Goal: Task Accomplishment & Management: Complete application form

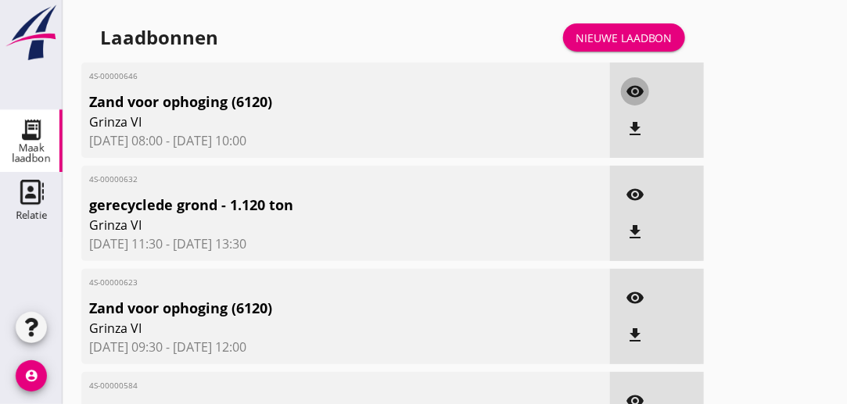
click at [631, 91] on icon "visibility" at bounding box center [635, 91] width 19 height 19
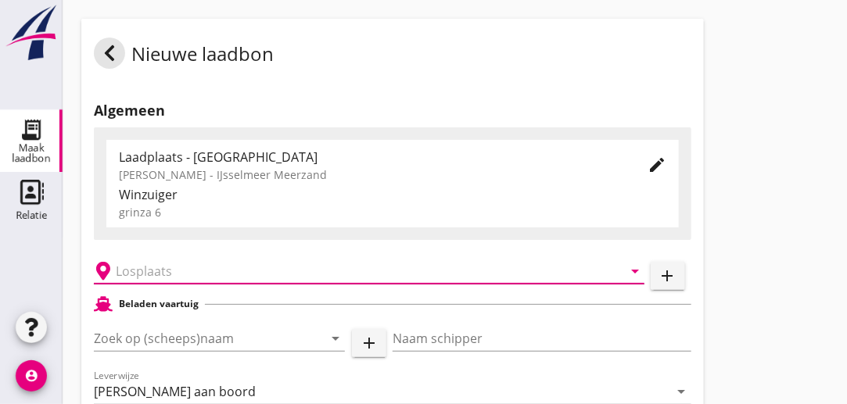
click at [235, 275] on input "text" at bounding box center [358, 271] width 485 height 25
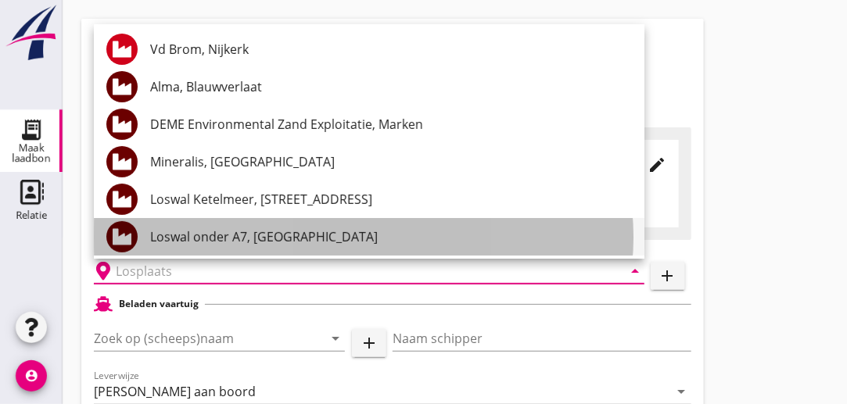
click at [239, 238] on div "Loswal onder A7, Purmerend" at bounding box center [391, 237] width 482 height 19
type input "Loswal onder A7, Purmerend"
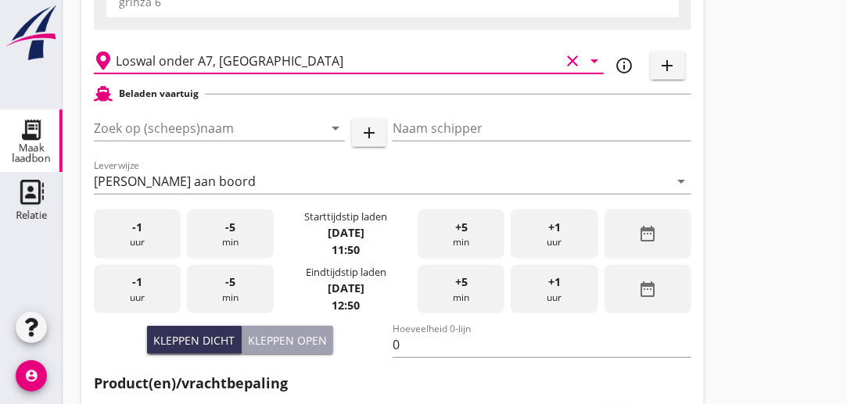
scroll to position [213, 0]
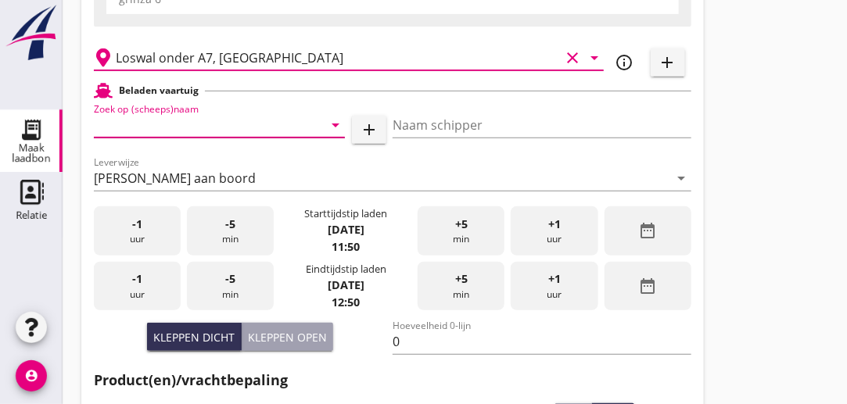
click at [245, 131] on input "Zoek op (scheeps)naam" at bounding box center [197, 125] width 207 height 25
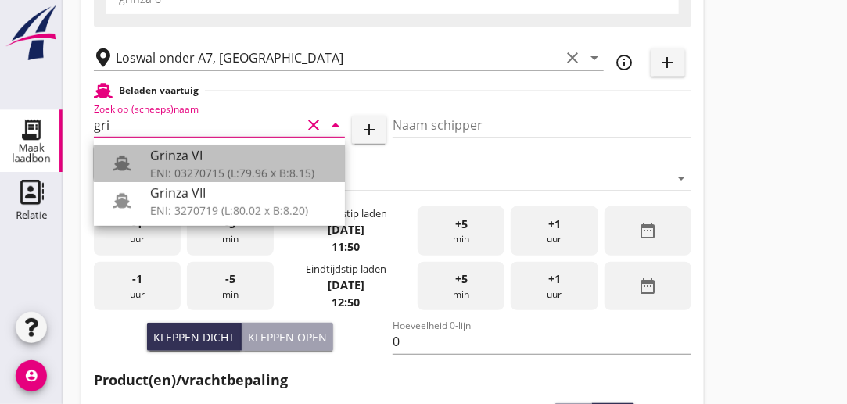
click at [210, 173] on div "ENI: 03270715 (L:79.96 x B:8.15)" at bounding box center [241, 173] width 182 height 16
type input "Grinza VI"
type input "Roelf Deelstra"
type input "646"
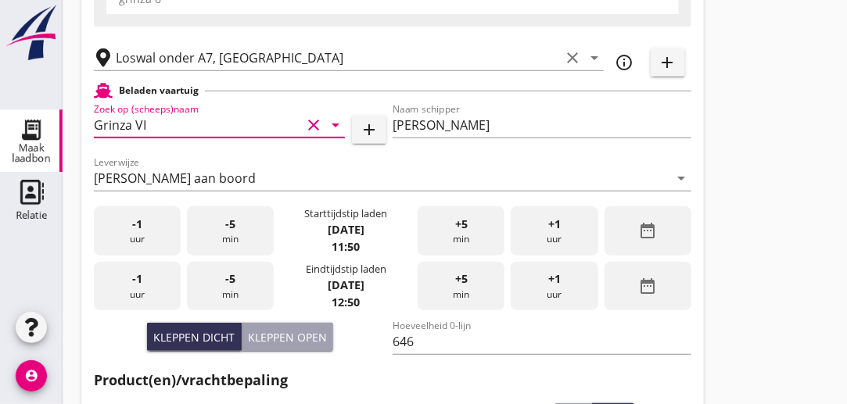
type input "Grinza VI"
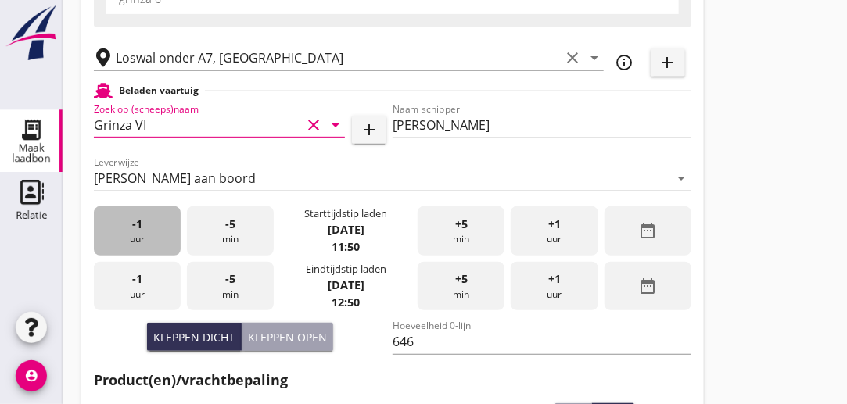
click at [143, 243] on div "-1 uur" at bounding box center [137, 230] width 87 height 49
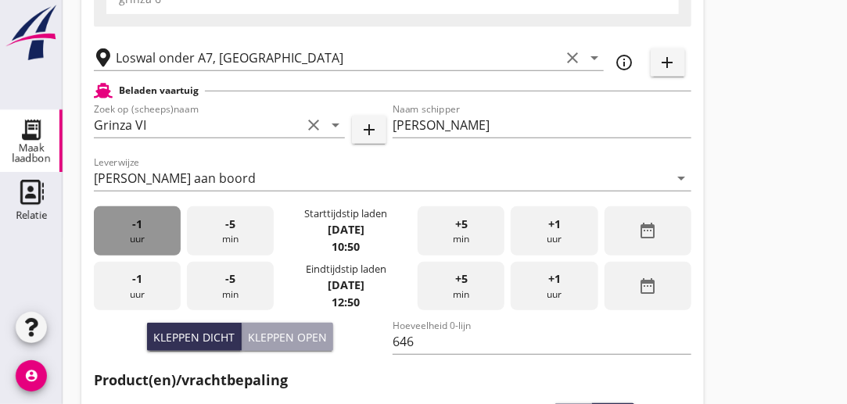
click at [143, 243] on div "-1 uur" at bounding box center [137, 230] width 87 height 49
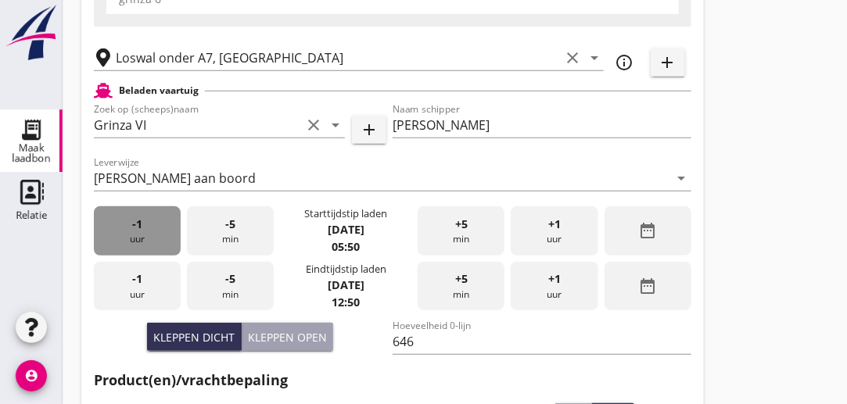
click at [143, 243] on div "-1 uur" at bounding box center [137, 230] width 87 height 49
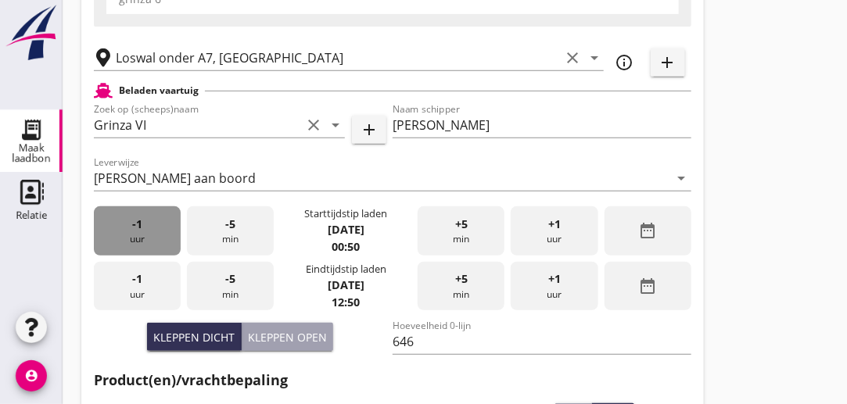
click at [143, 243] on div "-1 uur" at bounding box center [137, 230] width 87 height 49
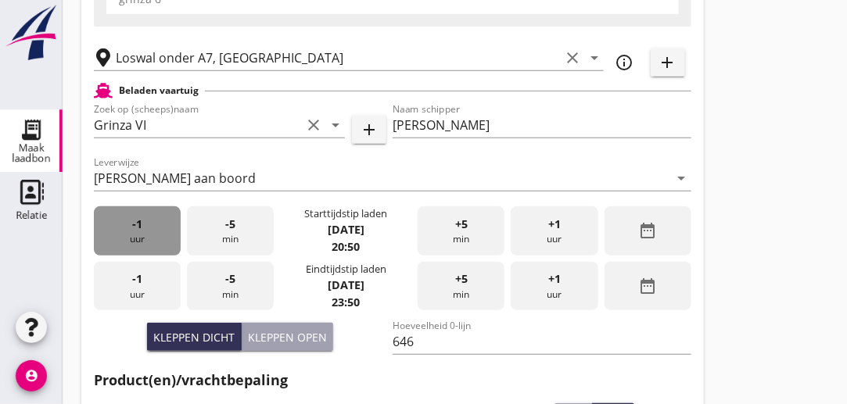
click at [143, 243] on div "-1 uur" at bounding box center [137, 230] width 87 height 49
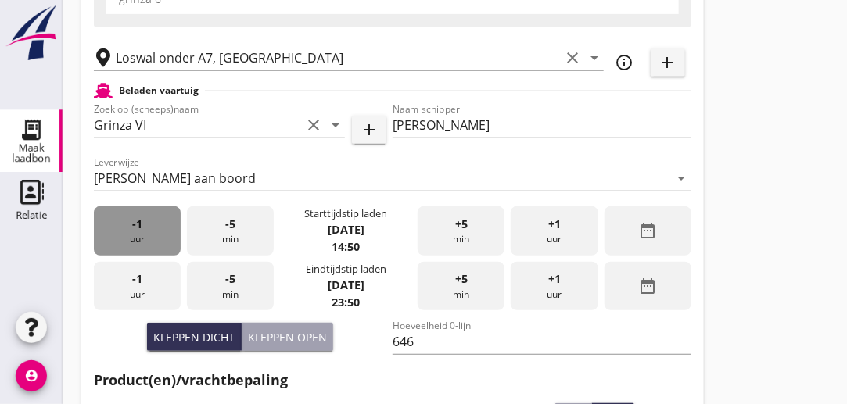
click at [143, 243] on div "-1 uur" at bounding box center [137, 230] width 87 height 49
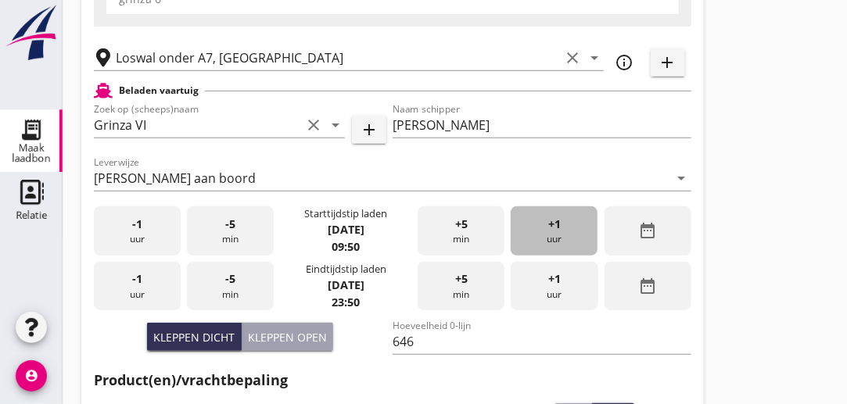
click at [558, 226] on span "+1" at bounding box center [554, 224] width 13 height 17
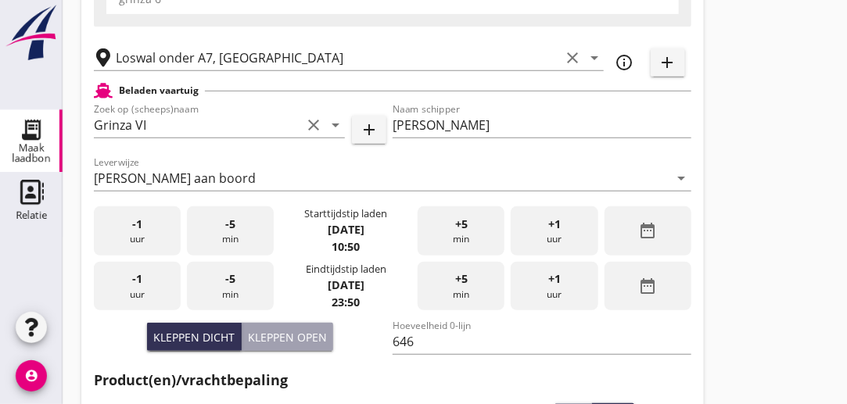
click at [478, 222] on div "+5 min" at bounding box center [461, 230] width 87 height 49
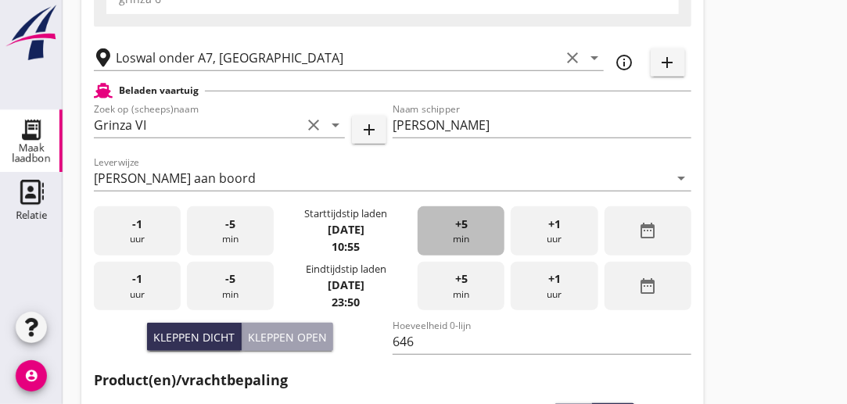
click at [478, 222] on div "+5 min" at bounding box center [461, 230] width 87 height 49
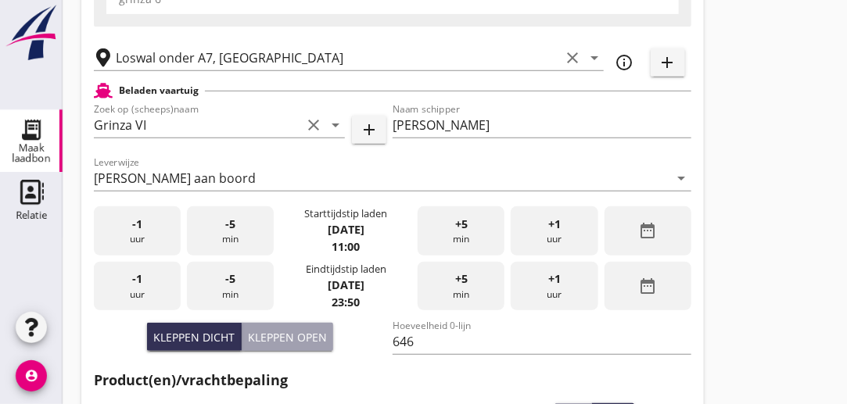
click at [154, 288] on div "-1 uur" at bounding box center [137, 286] width 87 height 49
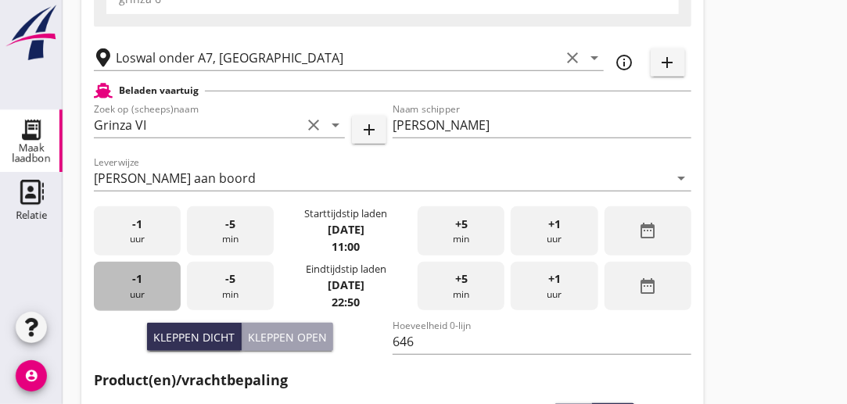
click at [154, 288] on div "-1 uur" at bounding box center [137, 286] width 87 height 49
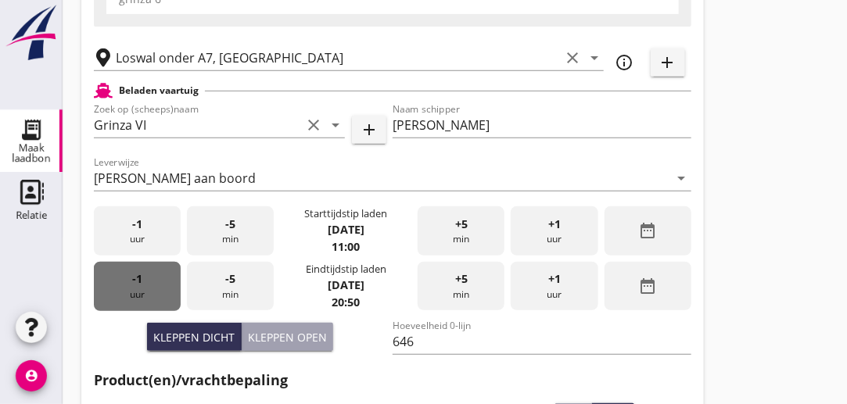
click at [154, 288] on div "-1 uur" at bounding box center [137, 286] width 87 height 49
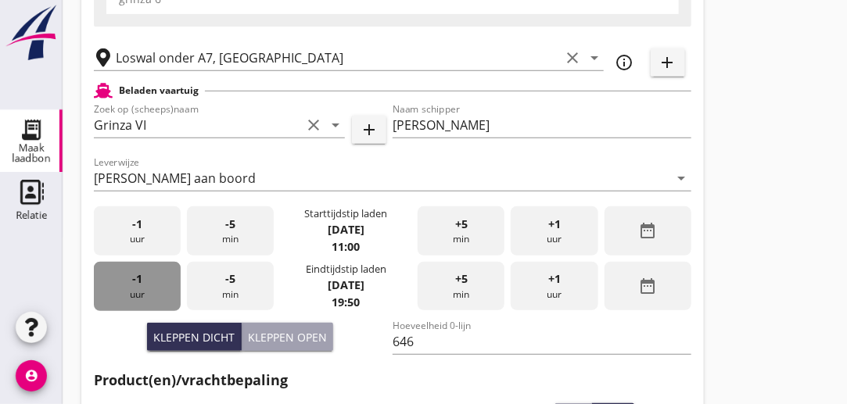
click at [154, 288] on div "-1 uur" at bounding box center [137, 286] width 87 height 49
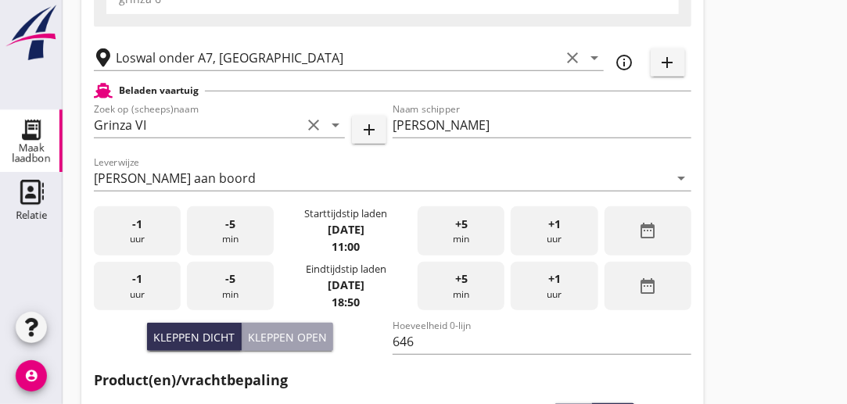
click at [154, 288] on div "-1 uur" at bounding box center [137, 286] width 87 height 49
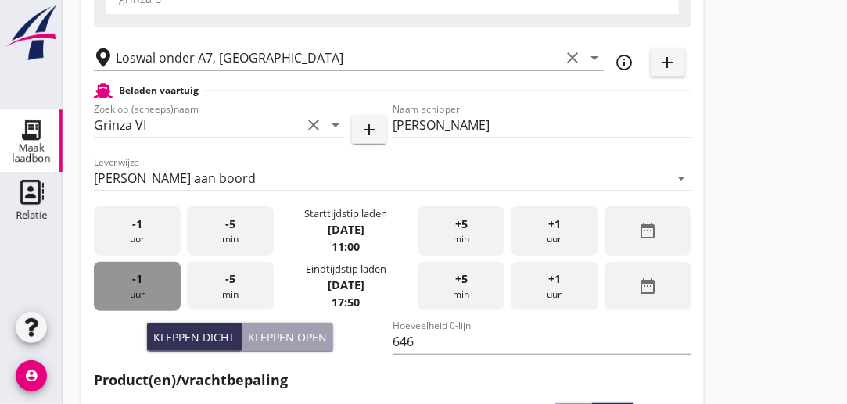
click at [154, 288] on div "-1 uur" at bounding box center [137, 286] width 87 height 49
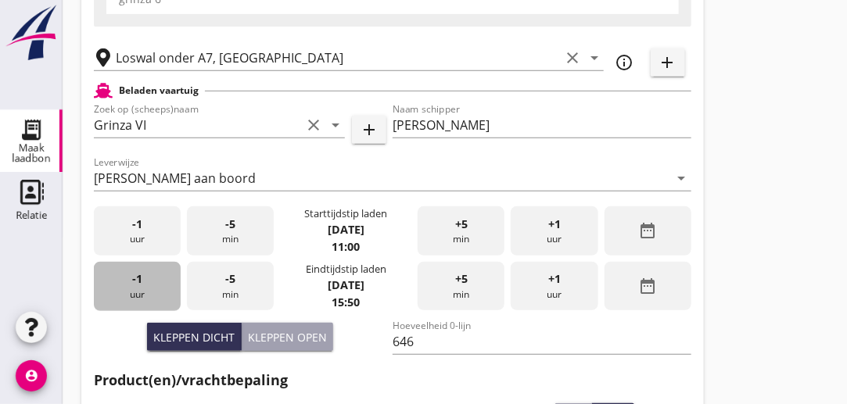
click at [154, 288] on div "-1 uur" at bounding box center [137, 286] width 87 height 49
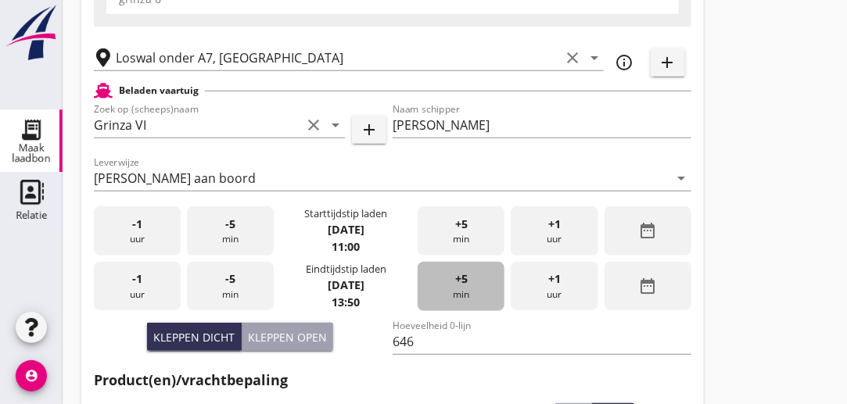
click at [465, 288] on div "+5 min" at bounding box center [461, 286] width 87 height 49
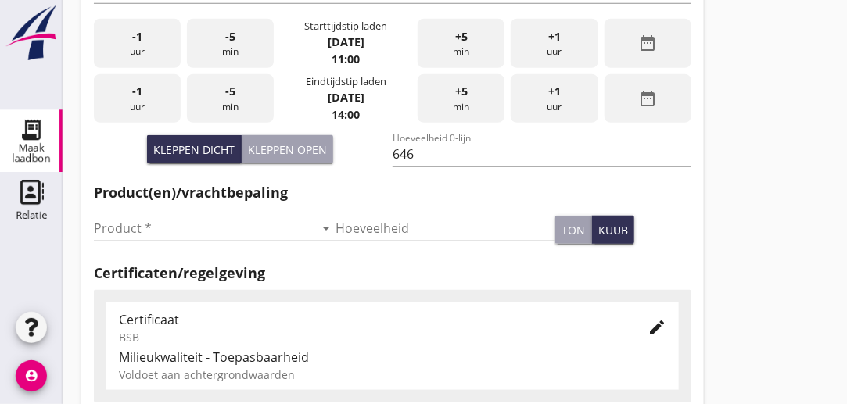
scroll to position [408, 0]
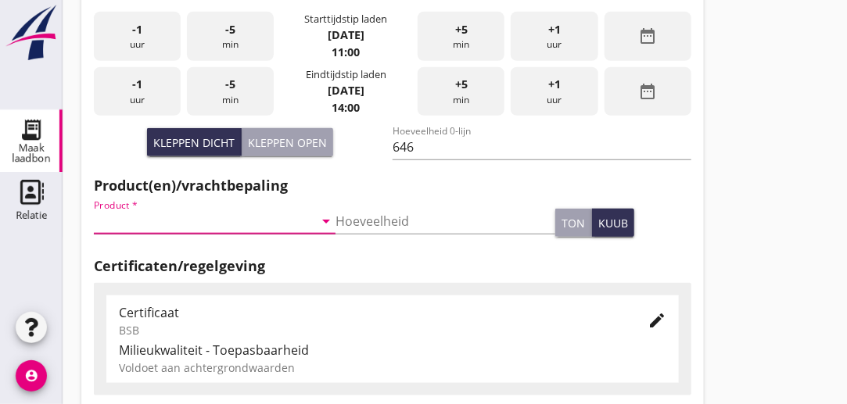
click at [156, 224] on input "Product *" at bounding box center [204, 221] width 220 height 25
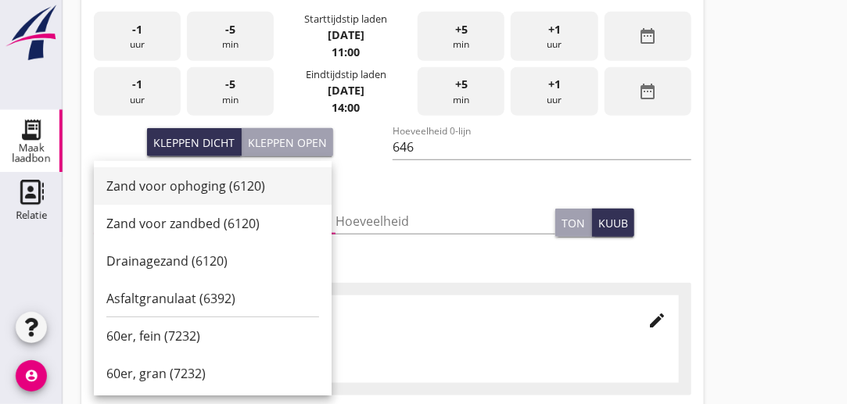
click at [203, 175] on div "Zand voor ophoging (6120)" at bounding box center [212, 186] width 213 height 38
type input "Zand voor ophoging (6120)"
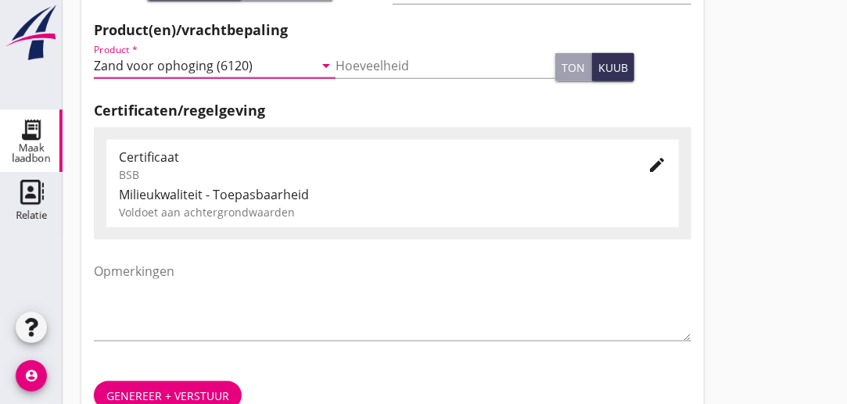
scroll to position [601, 0]
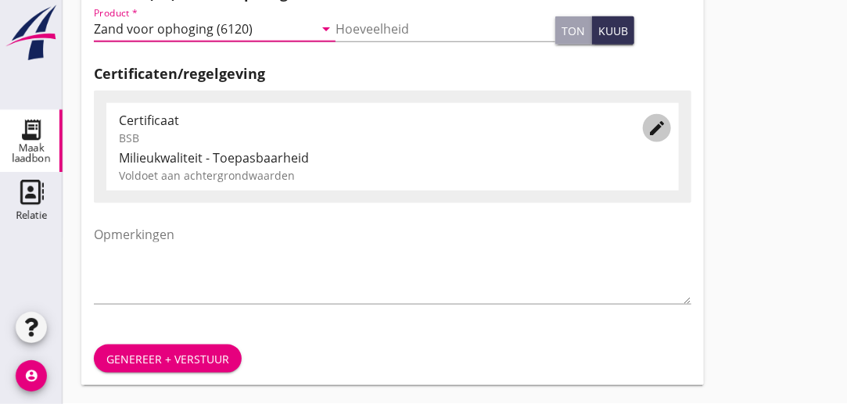
click at [660, 127] on icon "edit" at bounding box center [656, 128] width 19 height 19
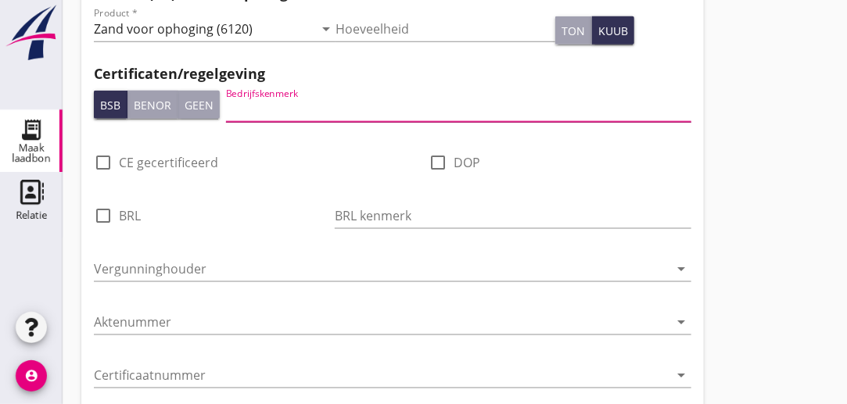
click at [341, 106] on input "Bedrijfskenmerk" at bounding box center [458, 109] width 465 height 25
type input "Eeltink"
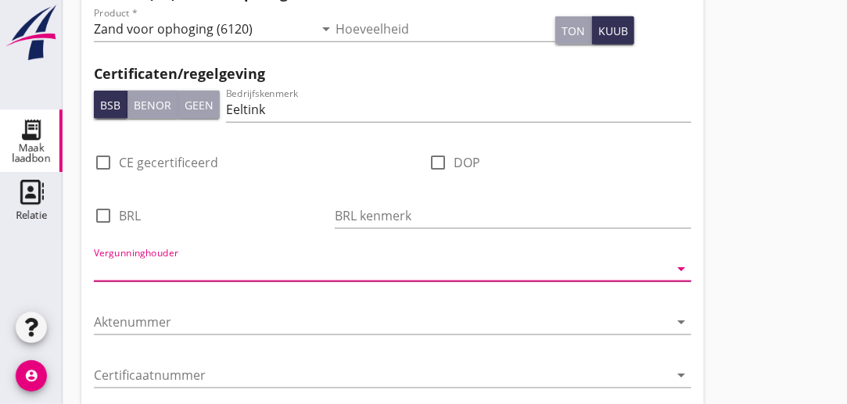
click at [210, 271] on input "Vergunninghouder" at bounding box center [382, 268] width 576 height 25
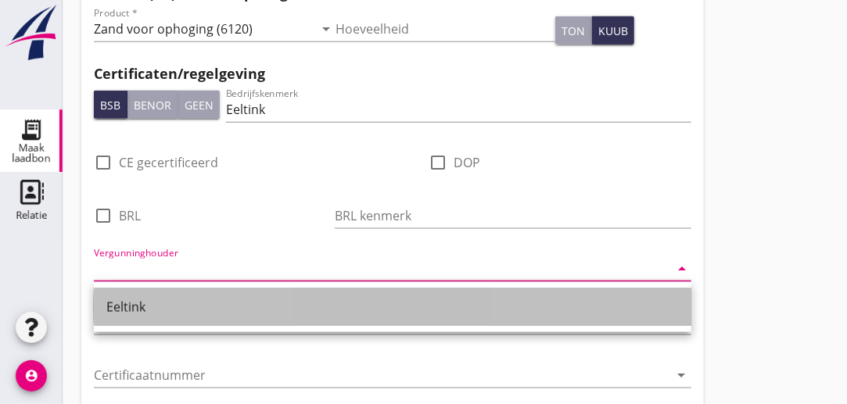
click at [153, 309] on div "Eeltink" at bounding box center [392, 307] width 572 height 19
type input "Eeltink"
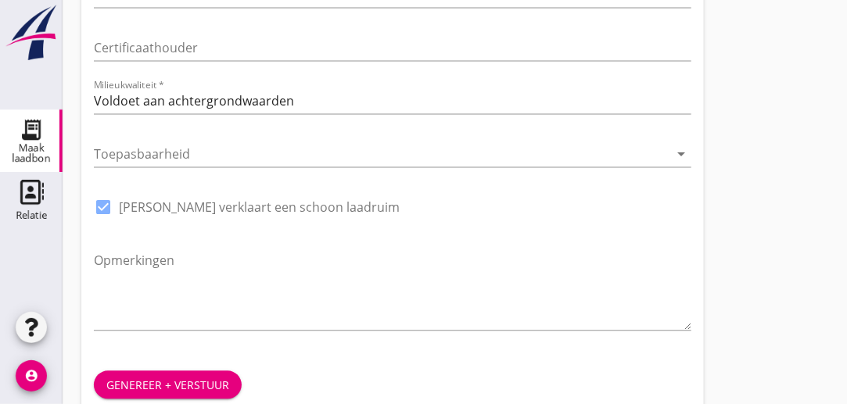
scroll to position [1007, 0]
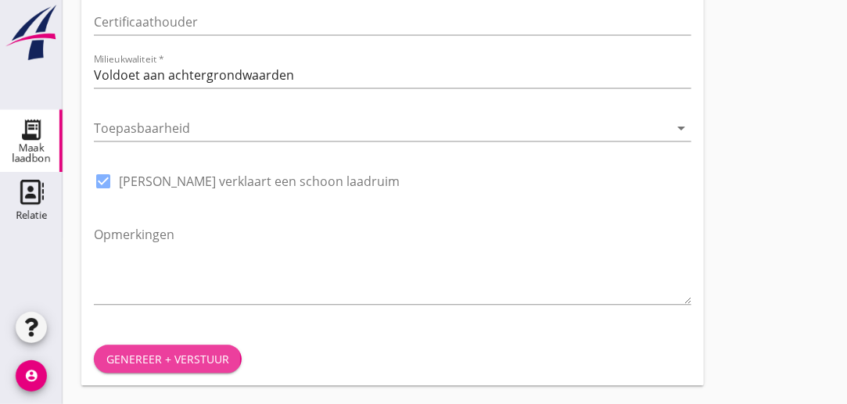
click at [170, 355] on div "Genereer + verstuur" at bounding box center [167, 359] width 123 height 16
